Goal: Navigation & Orientation: Go to known website

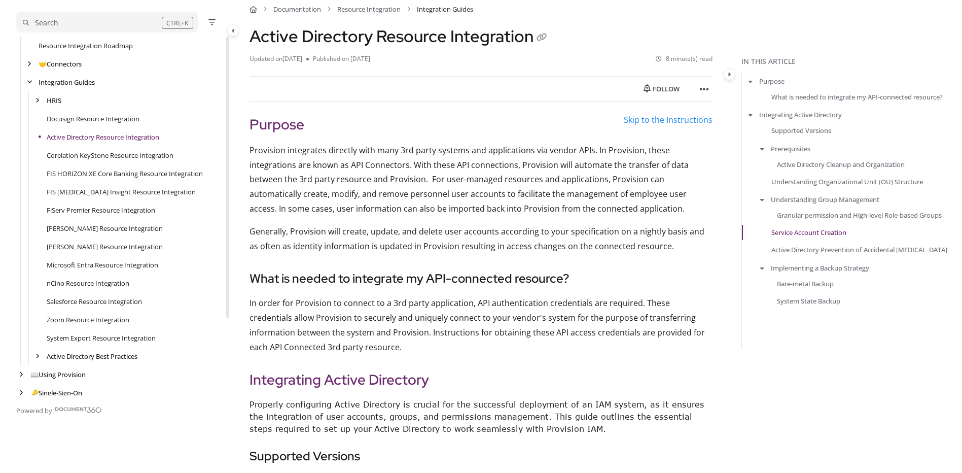
scroll to position [73, 0]
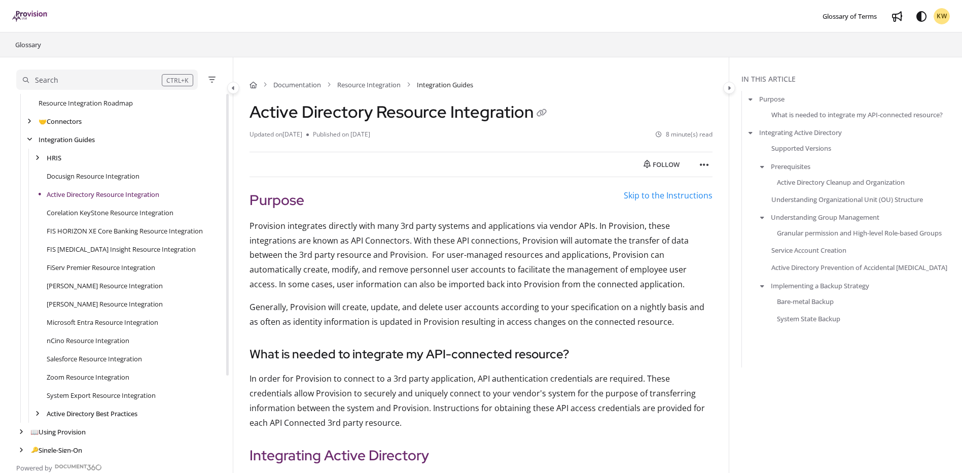
click at [32, 17] on img "Project logo" at bounding box center [30, 16] width 36 height 11
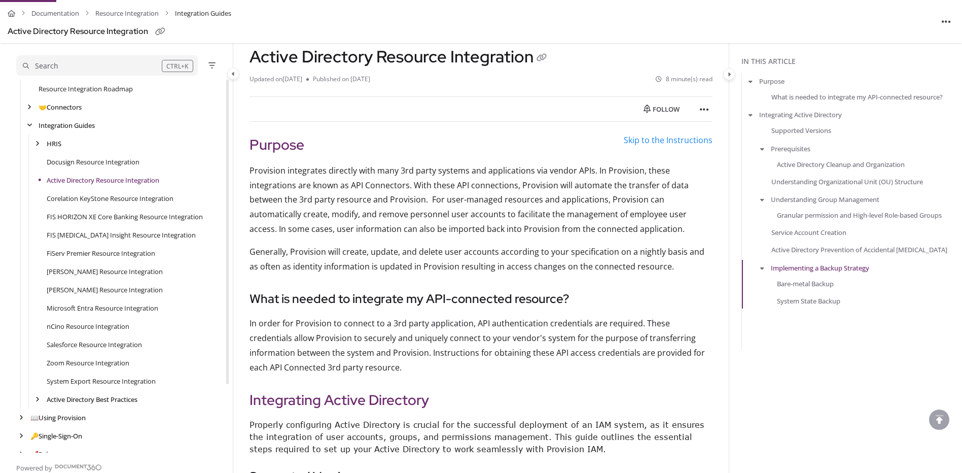
scroll to position [73, 0]
